Goal: Check status: Check status

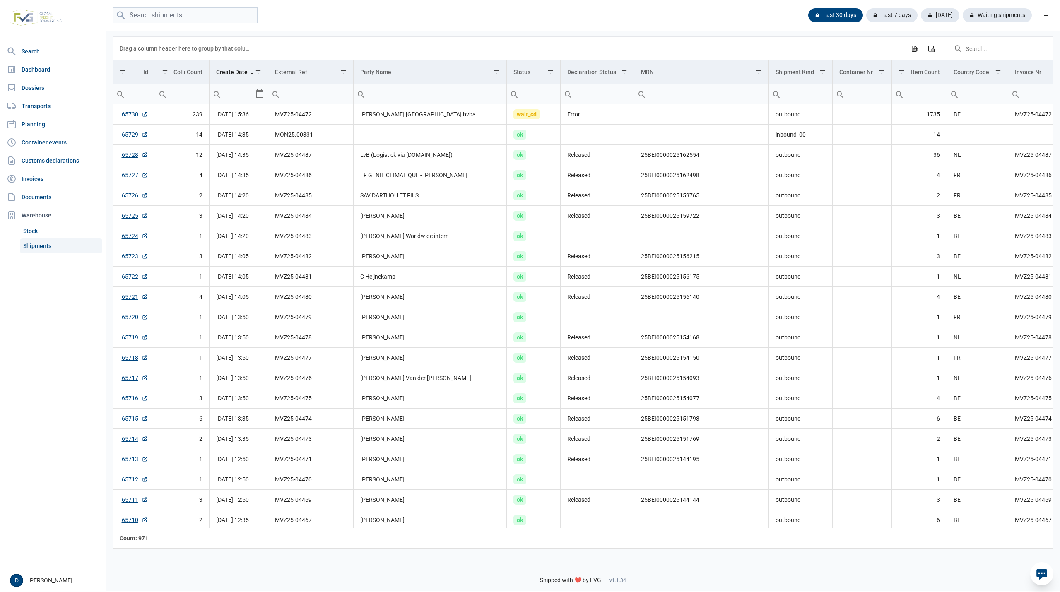
click at [710, 47] on div "Drag a column header here to group by that column Export all data to Excel Colu…" at bounding box center [583, 48] width 926 height 23
click at [1009, 14] on div "Waiting shipments" at bounding box center [994, 15] width 76 height 14
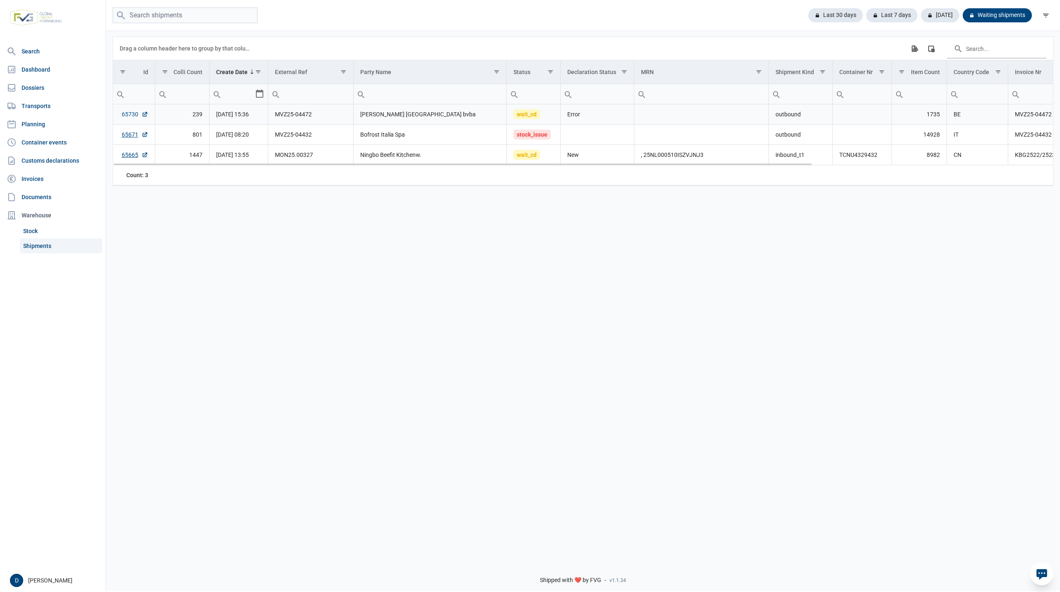
click at [127, 113] on link "65730" at bounding box center [135, 114] width 26 height 8
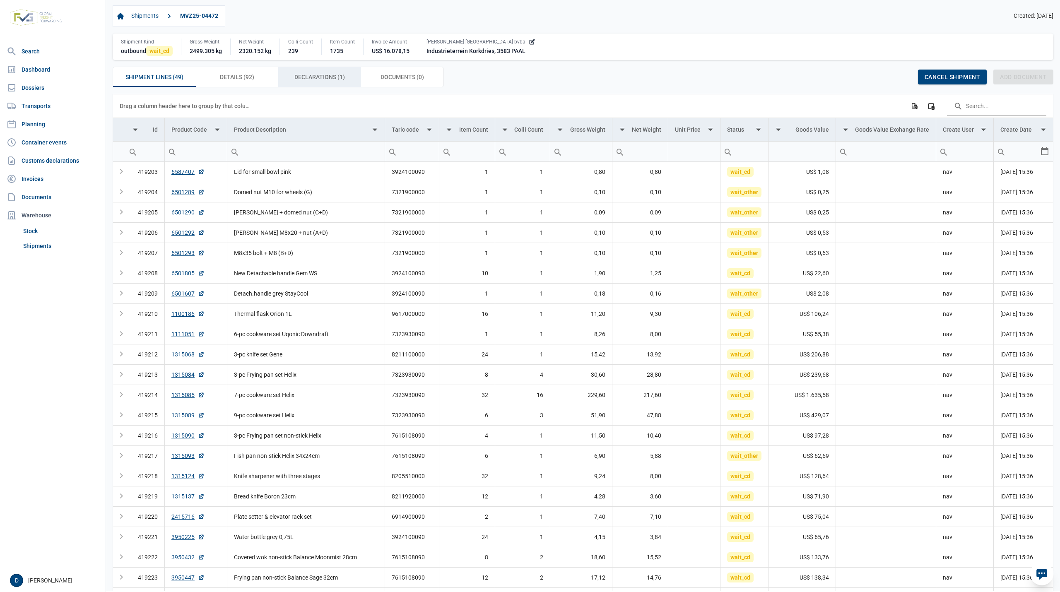
click at [310, 82] on span "Declarations (1) Declarations (1)" at bounding box center [319, 77] width 50 height 10
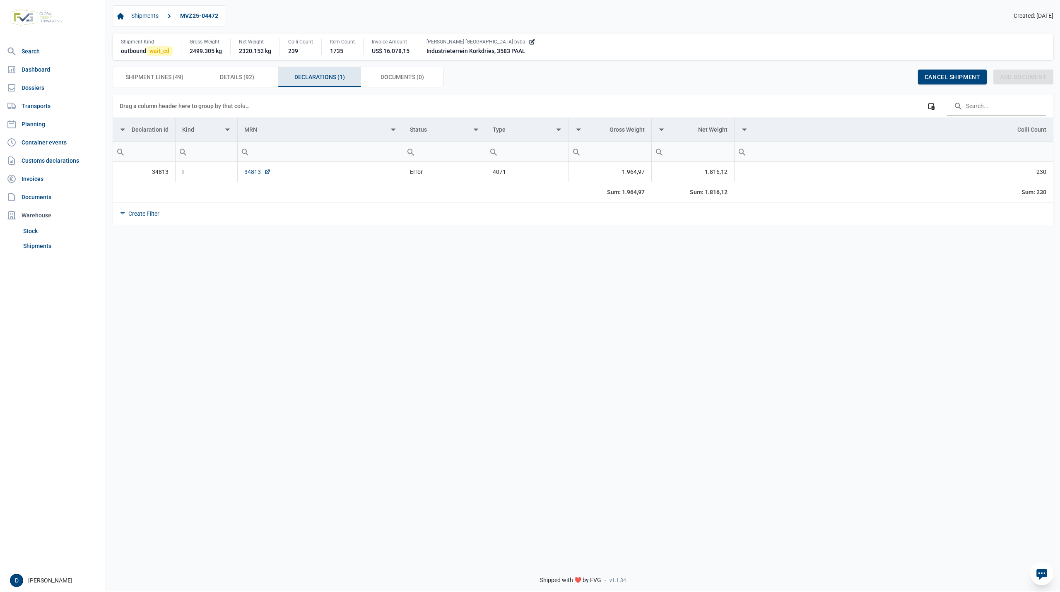
click at [257, 173] on link "34813" at bounding box center [257, 172] width 26 height 8
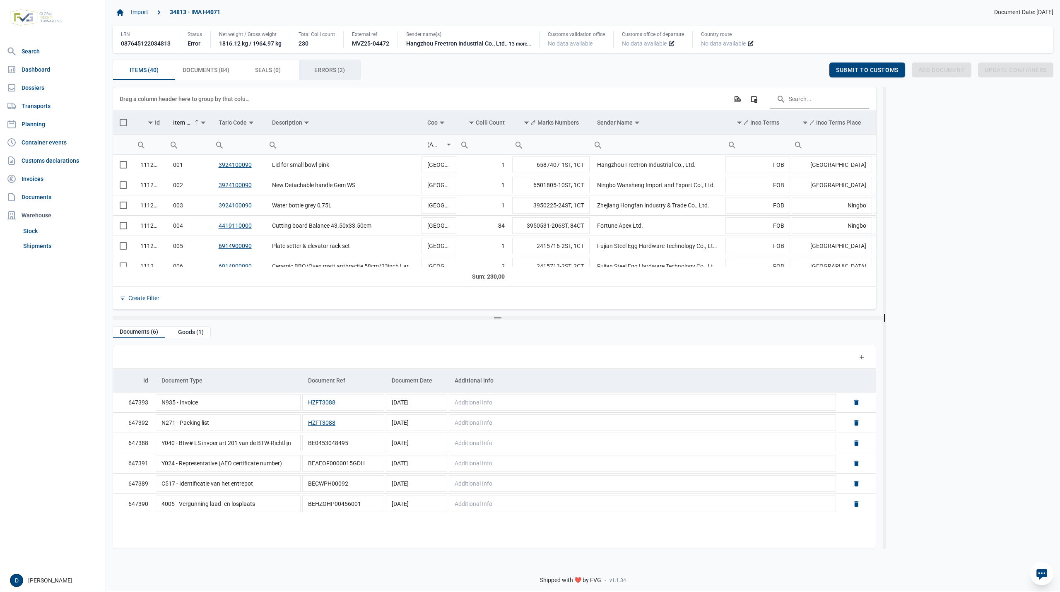
click at [320, 73] on span "Errors (2) Errors (2)" at bounding box center [329, 70] width 31 height 10
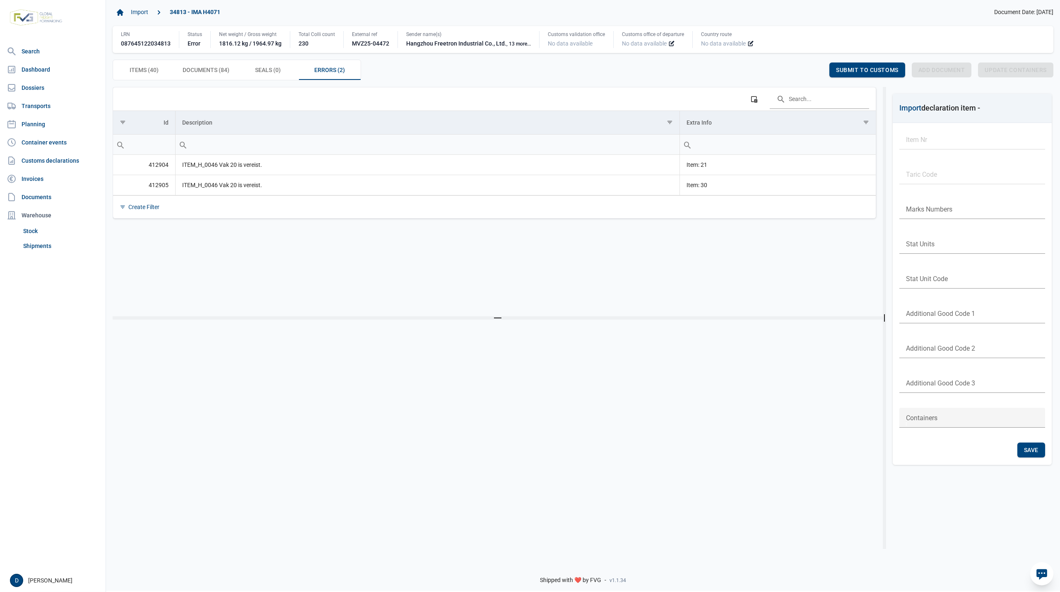
click at [661, 72] on div "Items (40) Items (40) Documents (84) Documents (84) Seals (0) Seals (0) Errors …" at bounding box center [583, 70] width 940 height 21
click at [161, 70] on div "Items (40) Items (40)" at bounding box center [144, 70] width 62 height 20
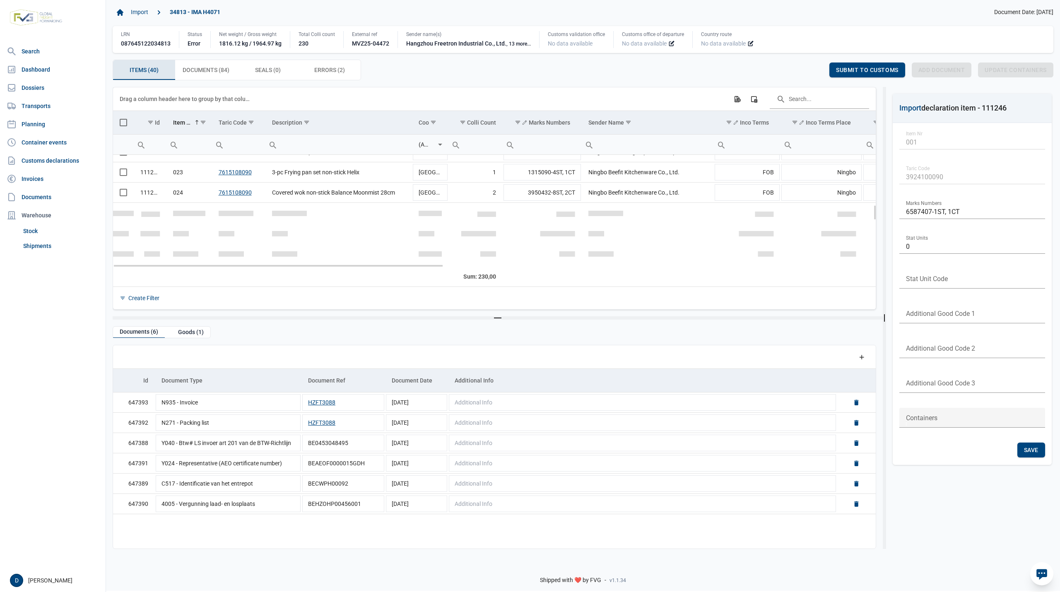
scroll to position [367, 0]
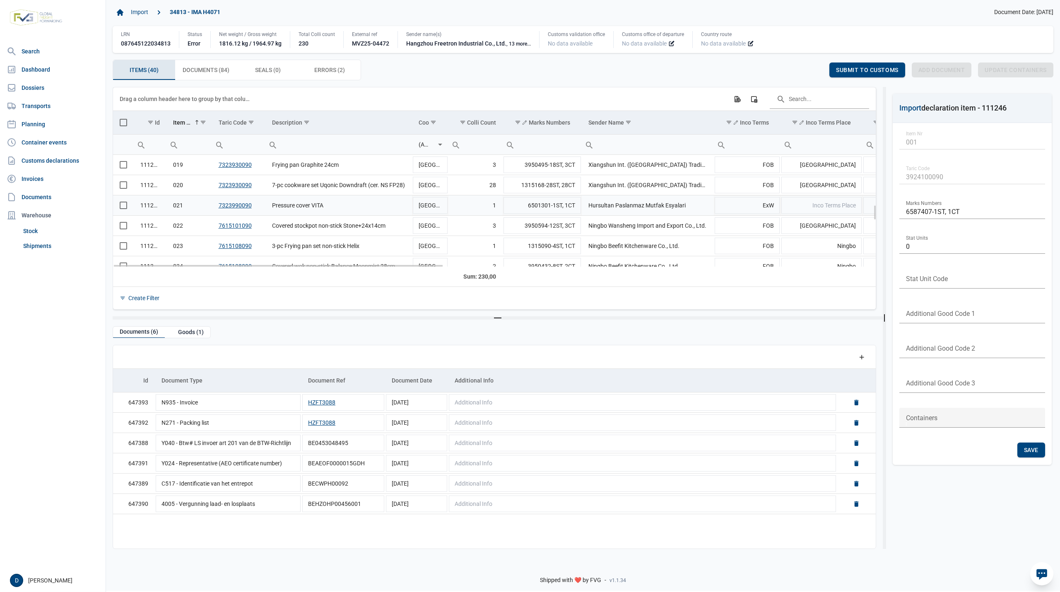
click at [122, 207] on span "Select row" at bounding box center [123, 205] width 7 height 7
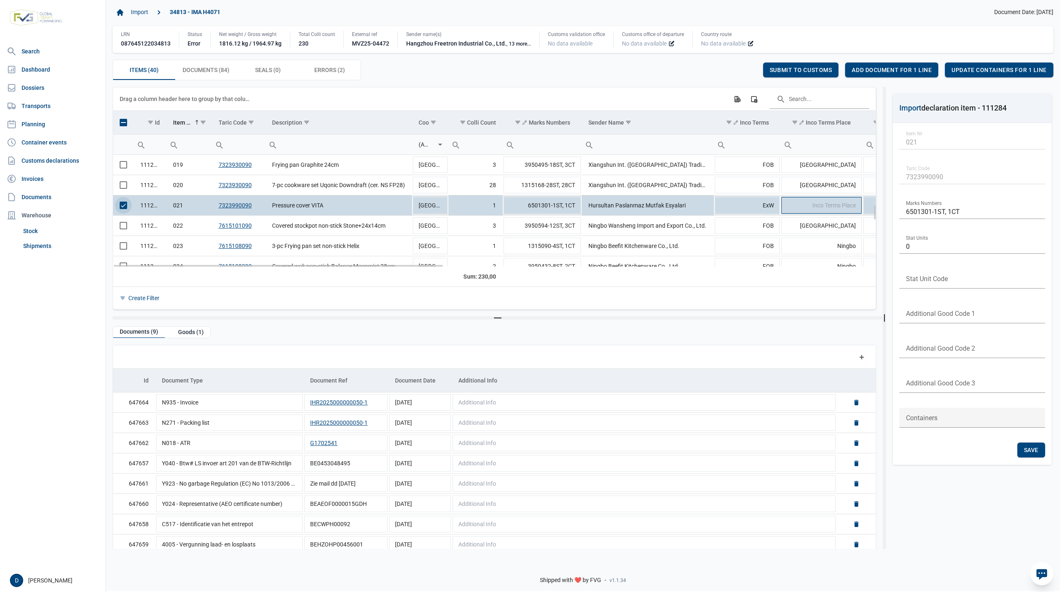
click at [819, 211] on td "Inco Terms Place" at bounding box center [821, 205] width 82 height 20
click at [334, 401] on button "IHR2025000000050-1" at bounding box center [339, 402] width 58 height 8
click at [823, 207] on span "Inco Terms Place" at bounding box center [833, 205] width 43 height 7
type input "Istanbul"
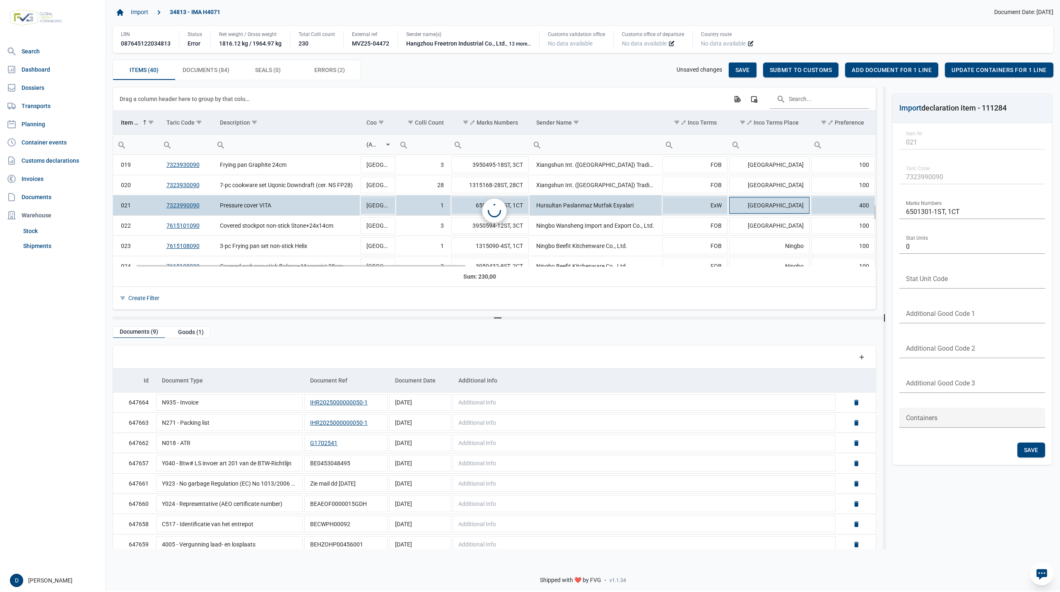
scroll to position [0, 52]
click at [740, 69] on span "Save" at bounding box center [742, 70] width 14 height 7
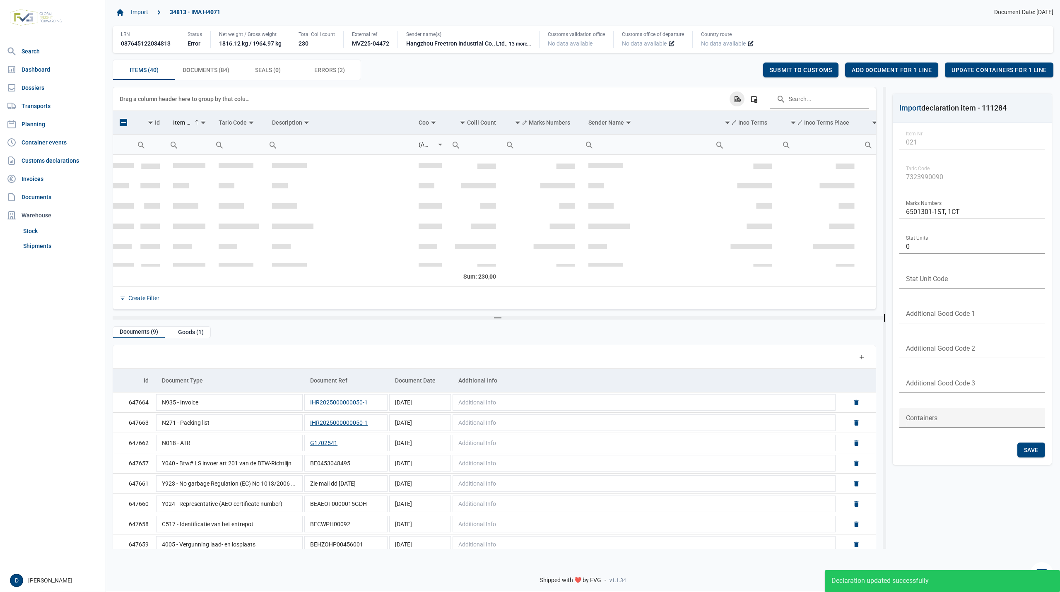
scroll to position [408, 0]
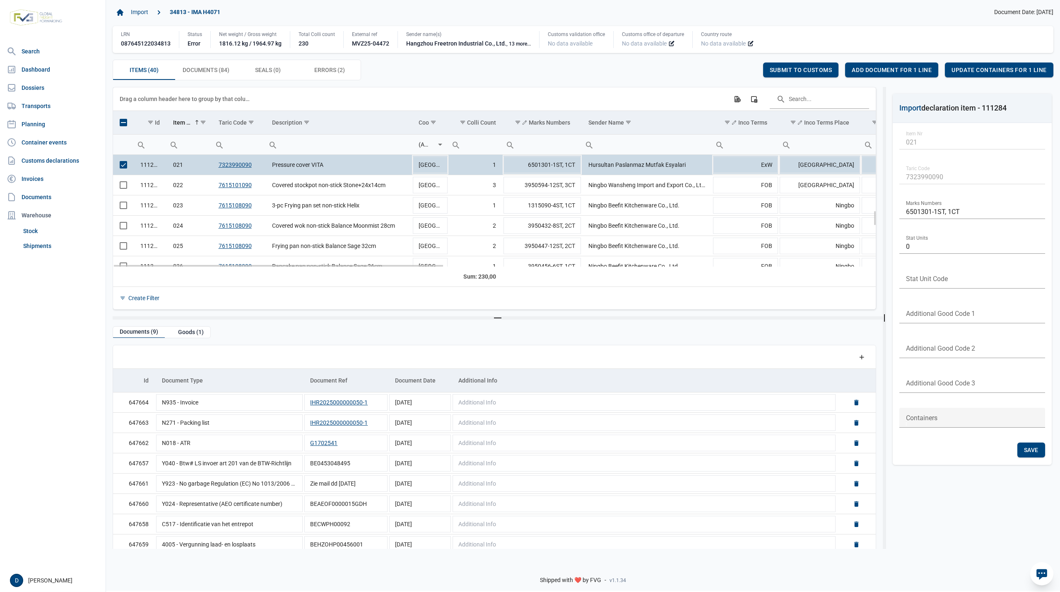
click at [123, 167] on span "Select row" at bounding box center [123, 164] width 7 height 7
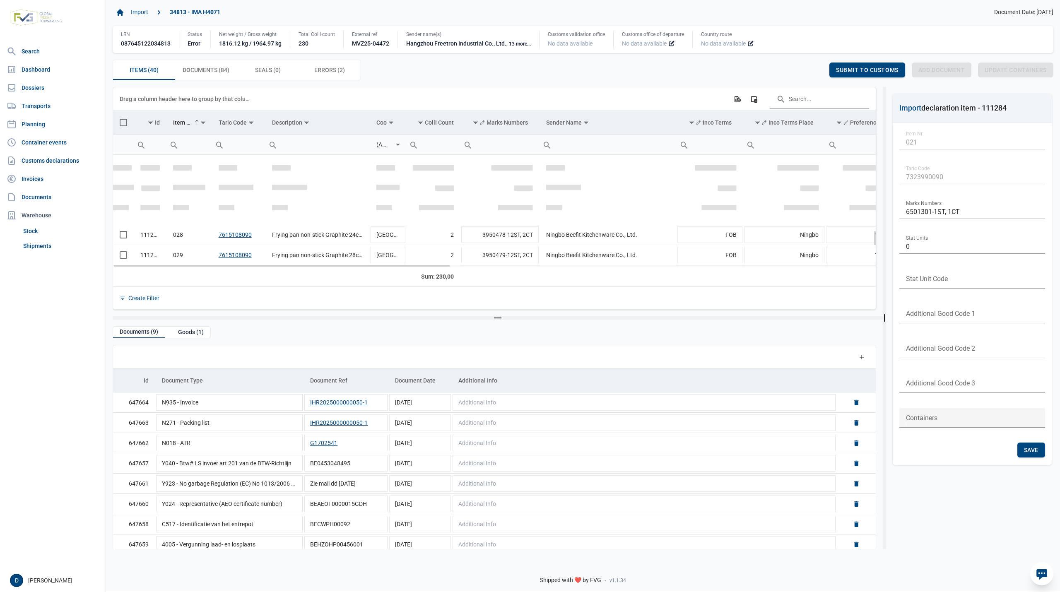
scroll to position [555, 0]
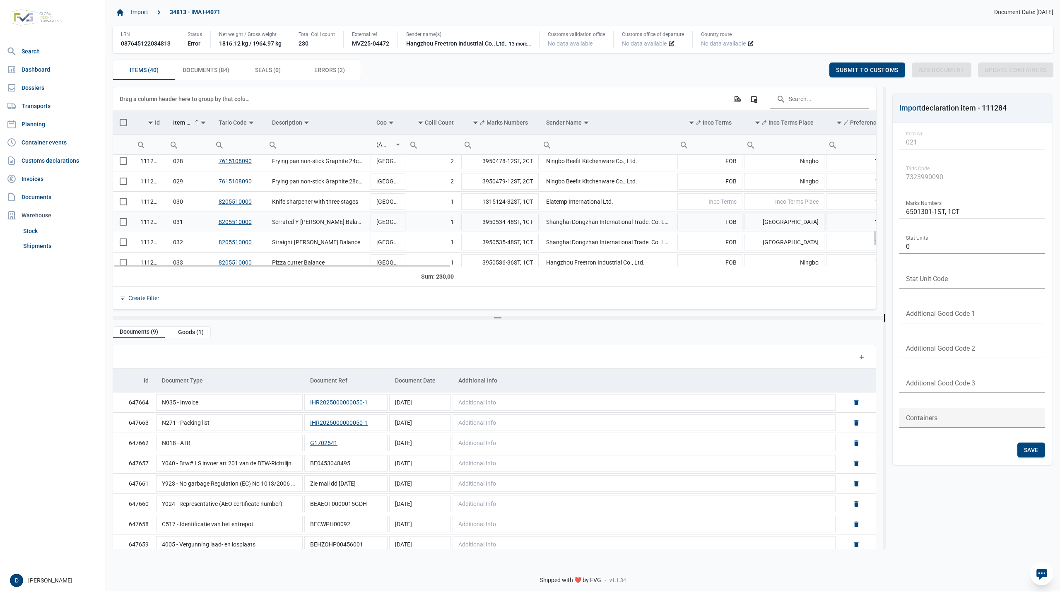
click at [123, 223] on span "Select row" at bounding box center [123, 221] width 7 height 7
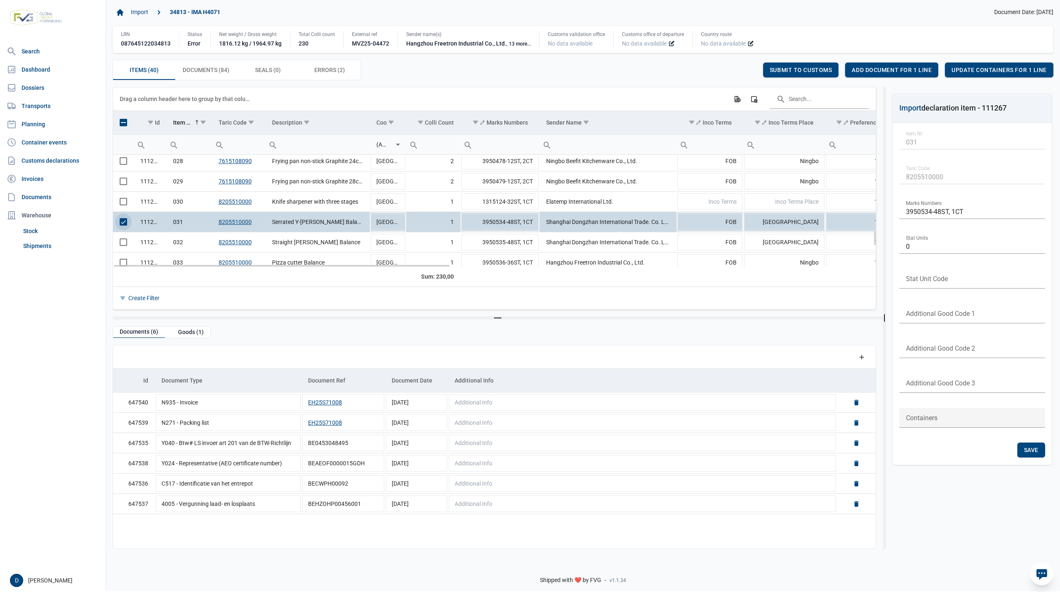
click at [120, 223] on span "Select row" at bounding box center [123, 221] width 7 height 7
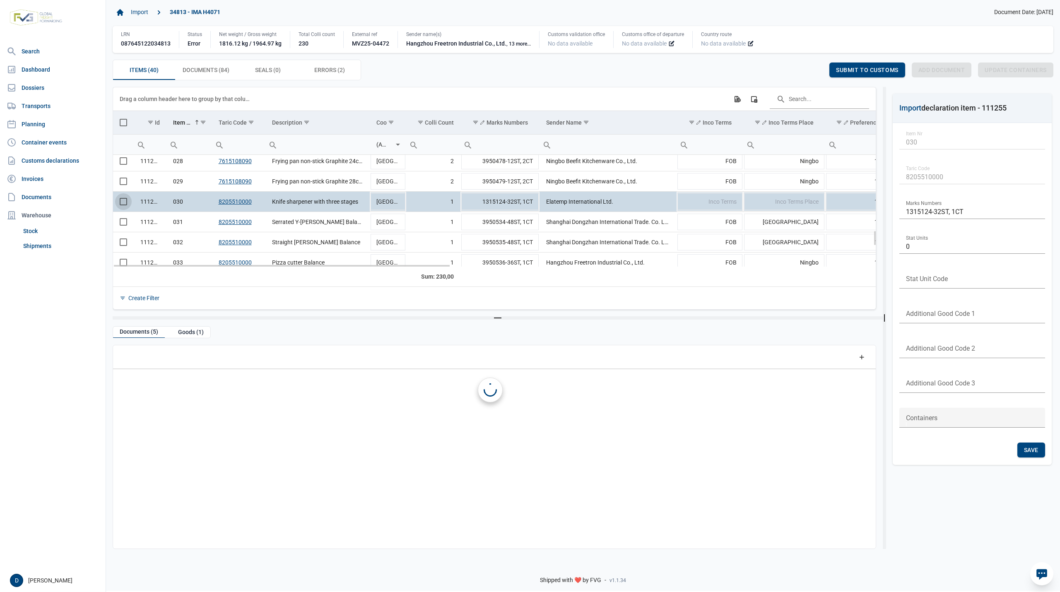
click at [122, 205] on span "Select row" at bounding box center [123, 201] width 7 height 7
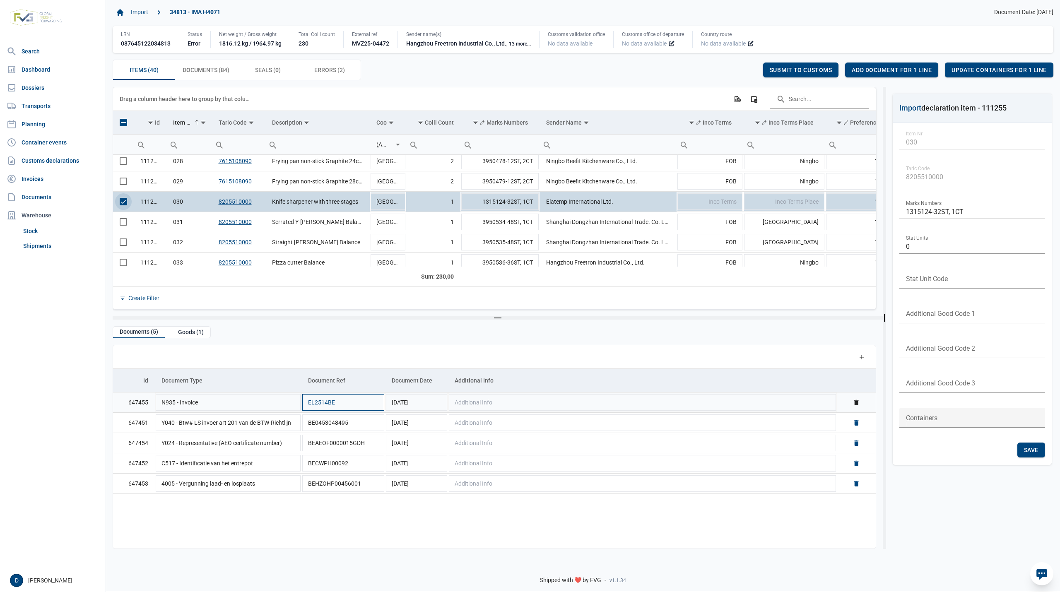
click at [316, 401] on button "EL2514BE" at bounding box center [321, 402] width 27 height 8
click at [187, 330] on div "Goods (1)" at bounding box center [190, 332] width 39 height 11
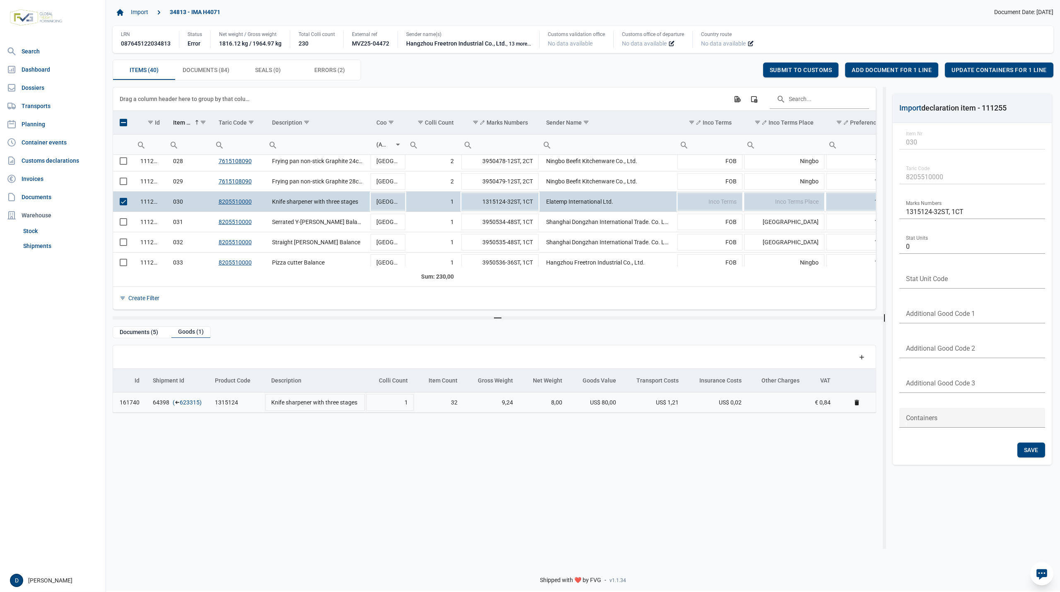
click at [191, 403] on link "623315" at bounding box center [190, 402] width 20 height 8
click at [333, 70] on span "Errors (2) Errors (2)" at bounding box center [329, 70] width 31 height 10
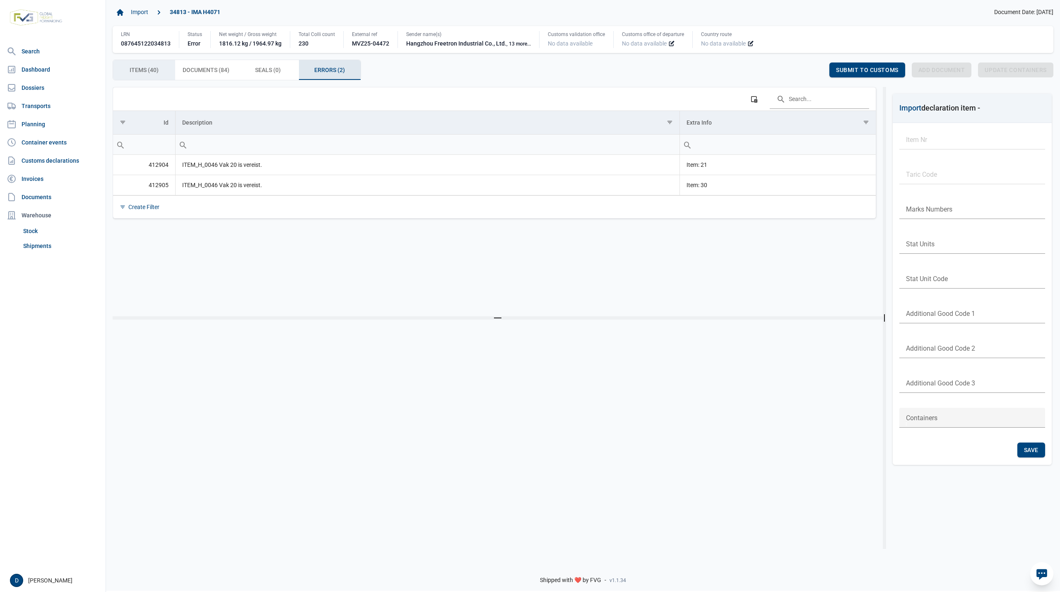
click at [143, 75] on span "Items (40) Items (40)" at bounding box center [144, 70] width 29 height 10
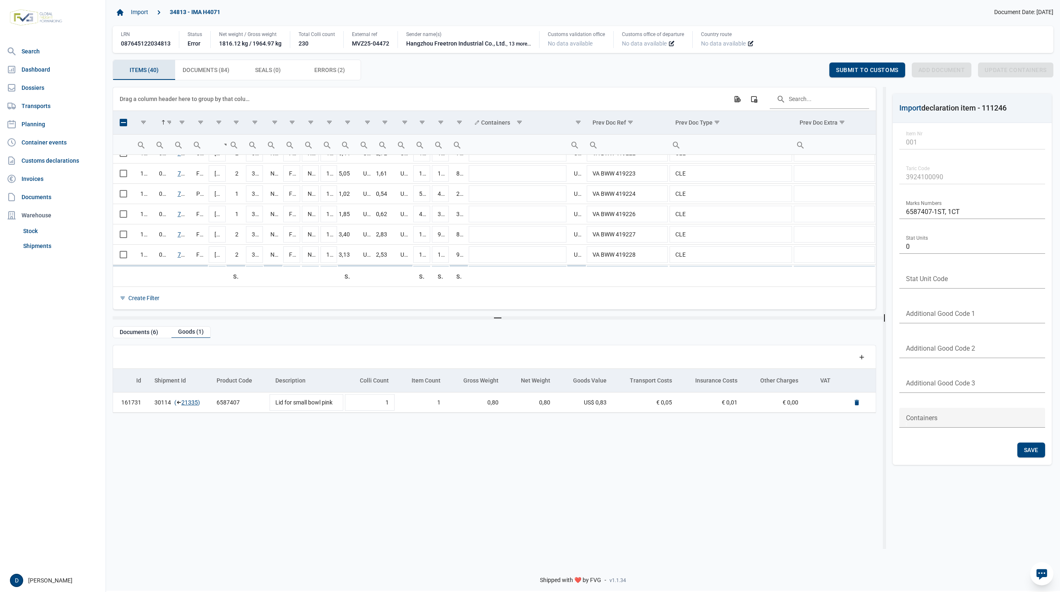
scroll to position [500, 0]
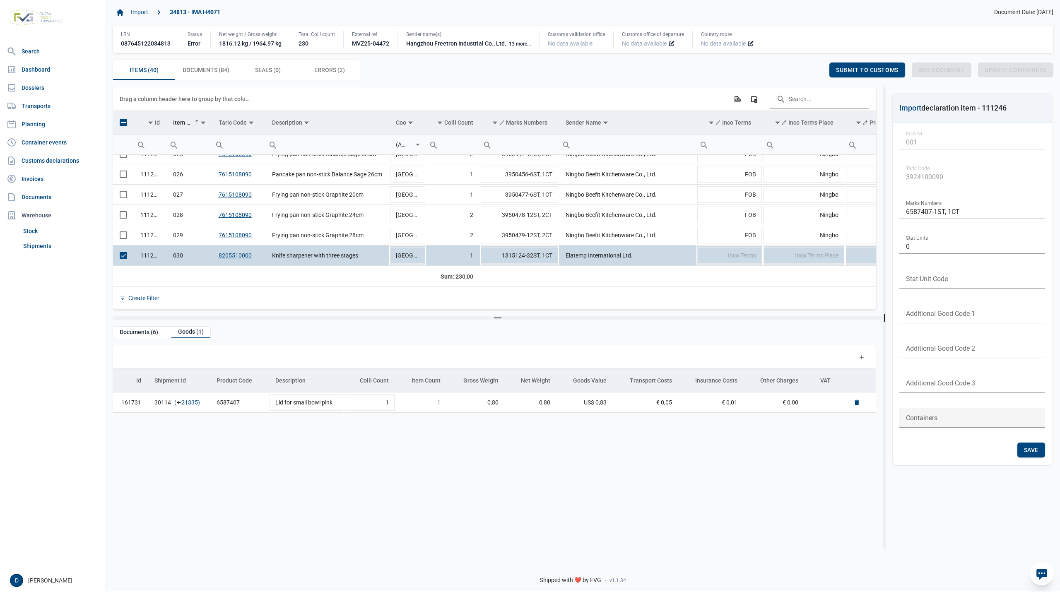
click at [66, 291] on nav "Search Dashboard Dossiers Transports Planning Container events Customs declarat…" at bounding box center [53, 306] width 106 height 526
click at [31, 433] on nav "Search Dashboard Dossiers Transports Planning Container events Customs declarat…" at bounding box center [53, 306] width 106 height 526
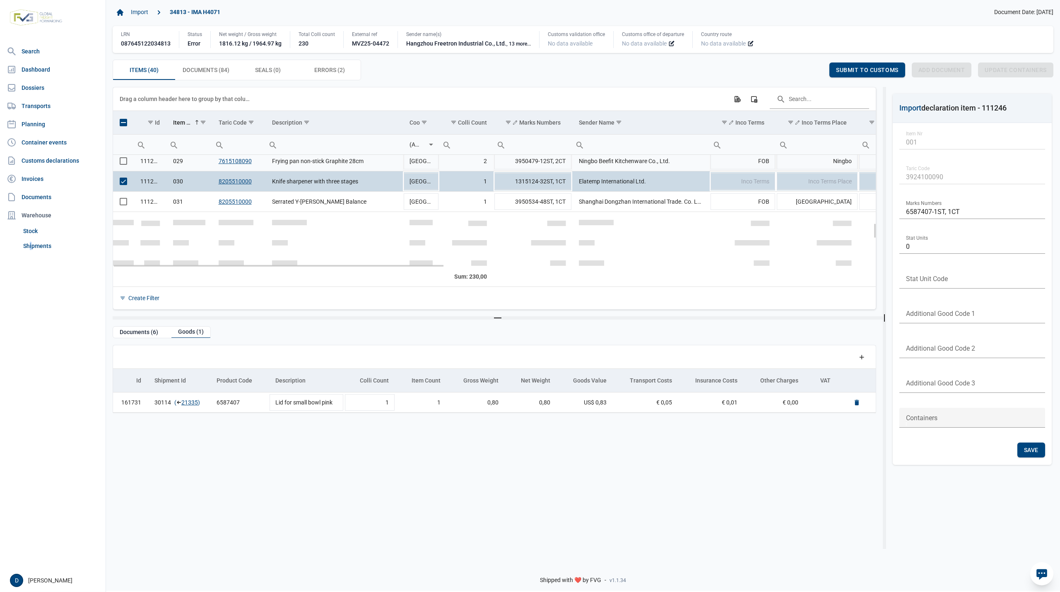
scroll to position [501, 0]
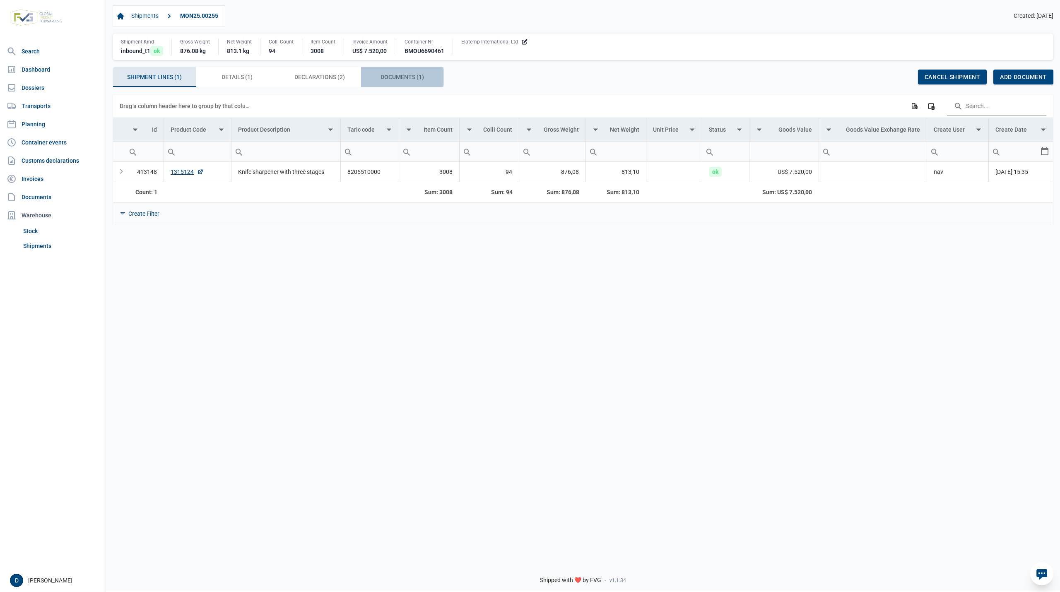
click at [397, 72] on div "Documents (1) Documents (1)" at bounding box center [402, 77] width 83 height 20
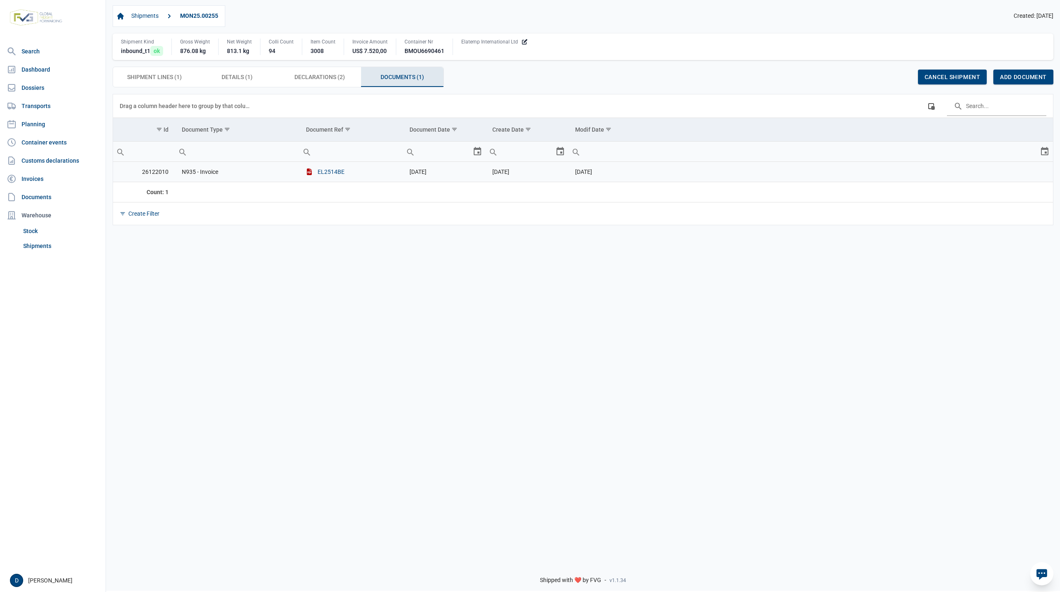
click at [322, 173] on button "EL2514BE" at bounding box center [325, 172] width 38 height 8
